Goal: Navigation & Orientation: Find specific page/section

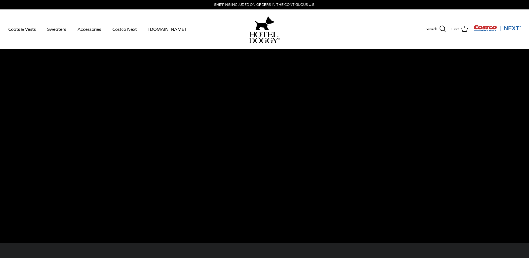
drag, startPoint x: 92, startPoint y: 139, endPoint x: 104, endPoint y: 139, distance: 11.7
drag, startPoint x: 104, startPoint y: 139, endPoint x: 85, endPoint y: 100, distance: 43.2
click at [85, 100] on video at bounding box center [264, 146] width 529 height 194
click at [67, 29] on link "Sweaters" at bounding box center [56, 29] width 29 height 19
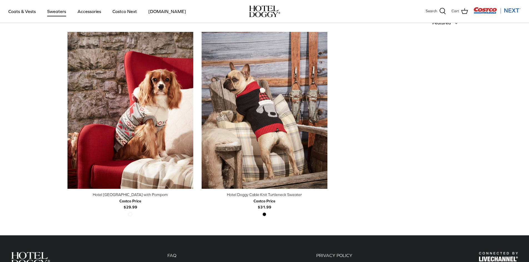
scroll to position [167, 0]
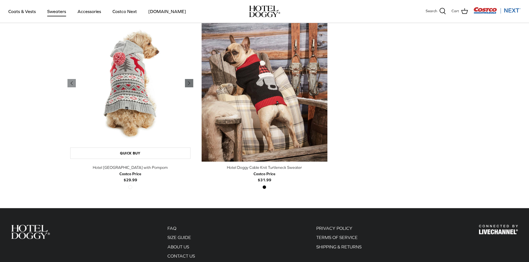
click at [189, 83] on polyline "Previous" at bounding box center [189, 83] width 2 height 3
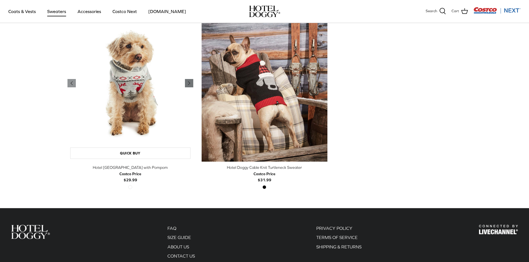
click at [189, 83] on polyline "Previous" at bounding box center [189, 83] width 2 height 3
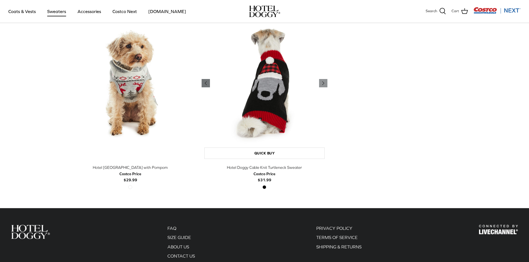
click at [209, 84] on icon "Left" at bounding box center [205, 83] width 7 height 7
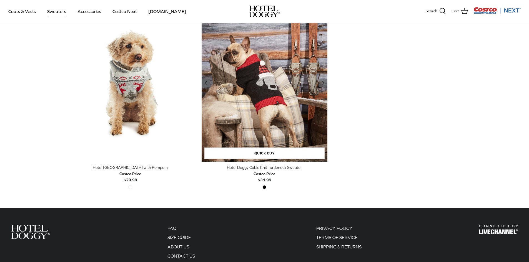
click at [209, 84] on icon "Left" at bounding box center [205, 83] width 7 height 7
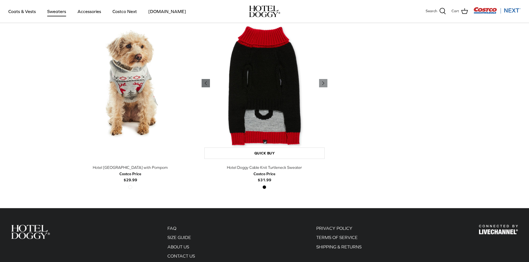
click at [209, 84] on icon "Left" at bounding box center [205, 83] width 7 height 7
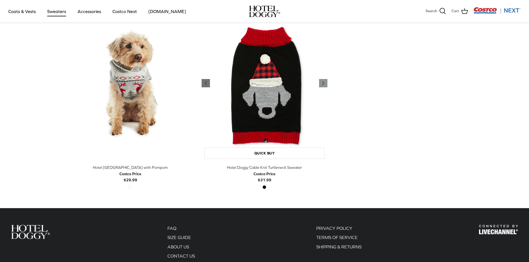
click at [209, 84] on icon "Left" at bounding box center [205, 83] width 7 height 7
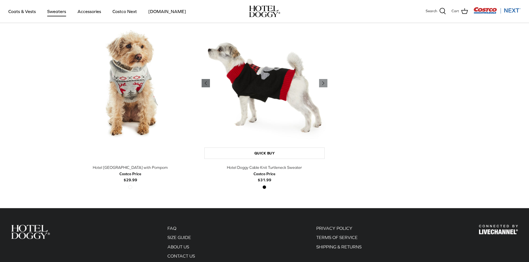
click at [209, 84] on icon "Left" at bounding box center [205, 83] width 7 height 7
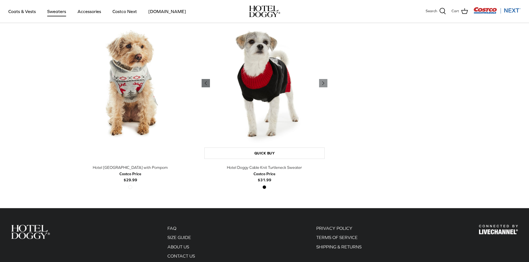
click at [209, 84] on icon "Left" at bounding box center [205, 83] width 7 height 7
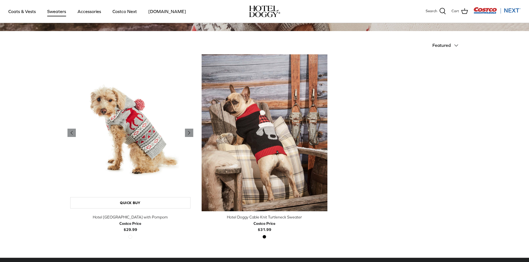
scroll to position [111, 0]
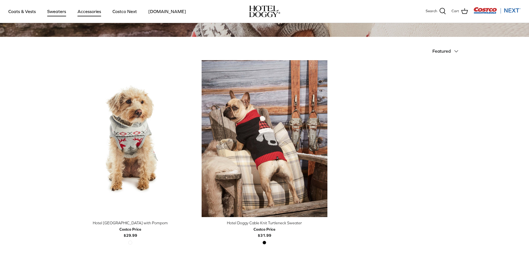
click at [77, 13] on link "Accessories" at bounding box center [89, 11] width 34 height 19
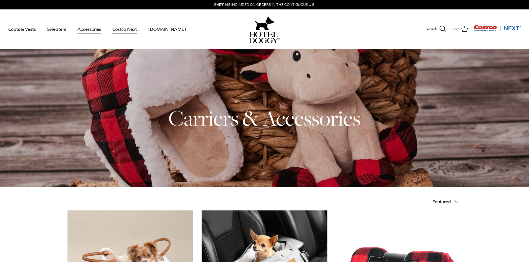
click at [127, 33] on link "Costco Next" at bounding box center [124, 29] width 34 height 19
